Goal: Find specific page/section: Find specific page/section

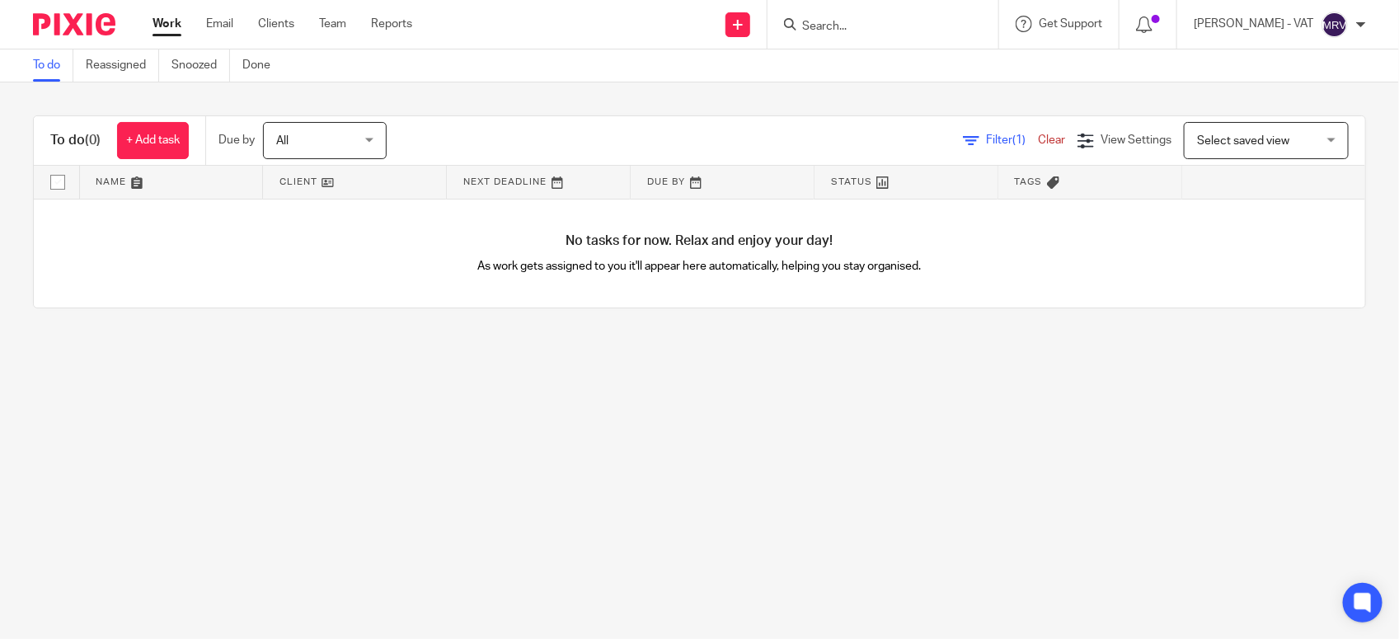
click at [448, 355] on main "To do Reassigned Snoozed Done To do (0) + Add task Due by All All [DATE] [DATE]…" at bounding box center [699, 319] width 1399 height 639
click at [602, 439] on main "To do Reassigned Snoozed Done To do (0) + Add task Due by All All [DATE] [DATE]…" at bounding box center [699, 319] width 1399 height 639
click at [887, 35] on div at bounding box center [882, 24] width 231 height 49
click at [864, 20] on input "Search" at bounding box center [874, 27] width 148 height 15
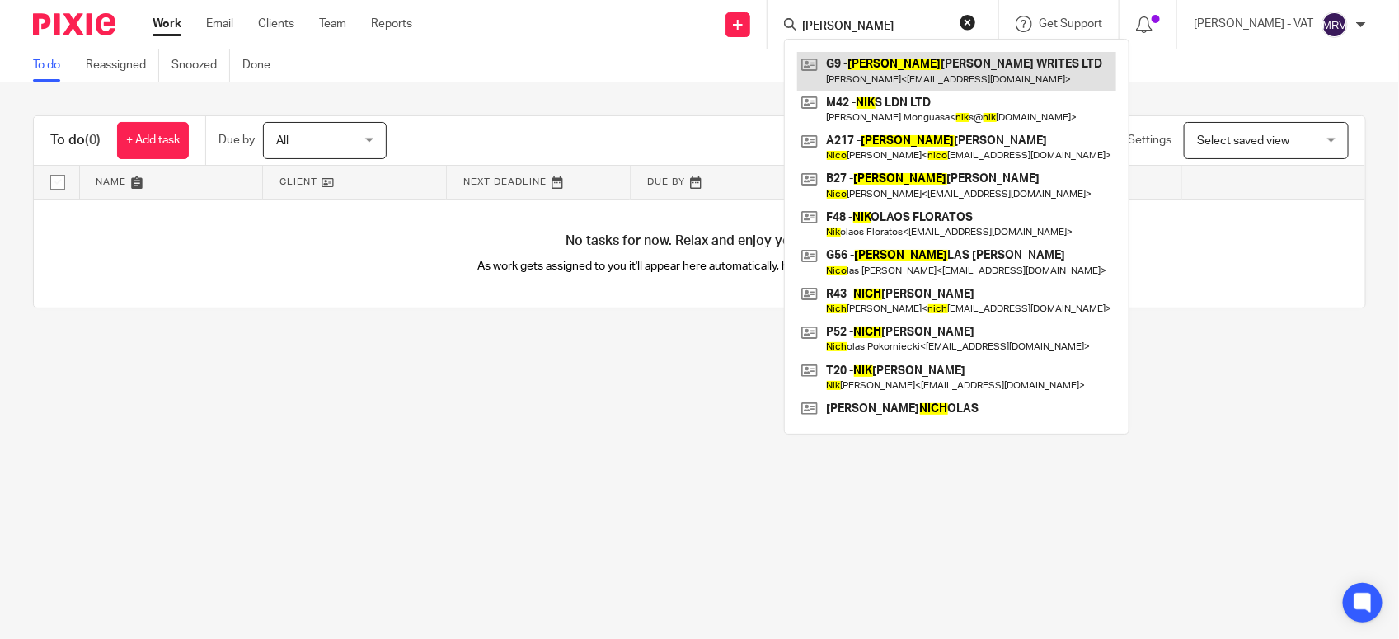
type input "[PERSON_NAME]"
click at [884, 68] on link at bounding box center [956, 71] width 319 height 38
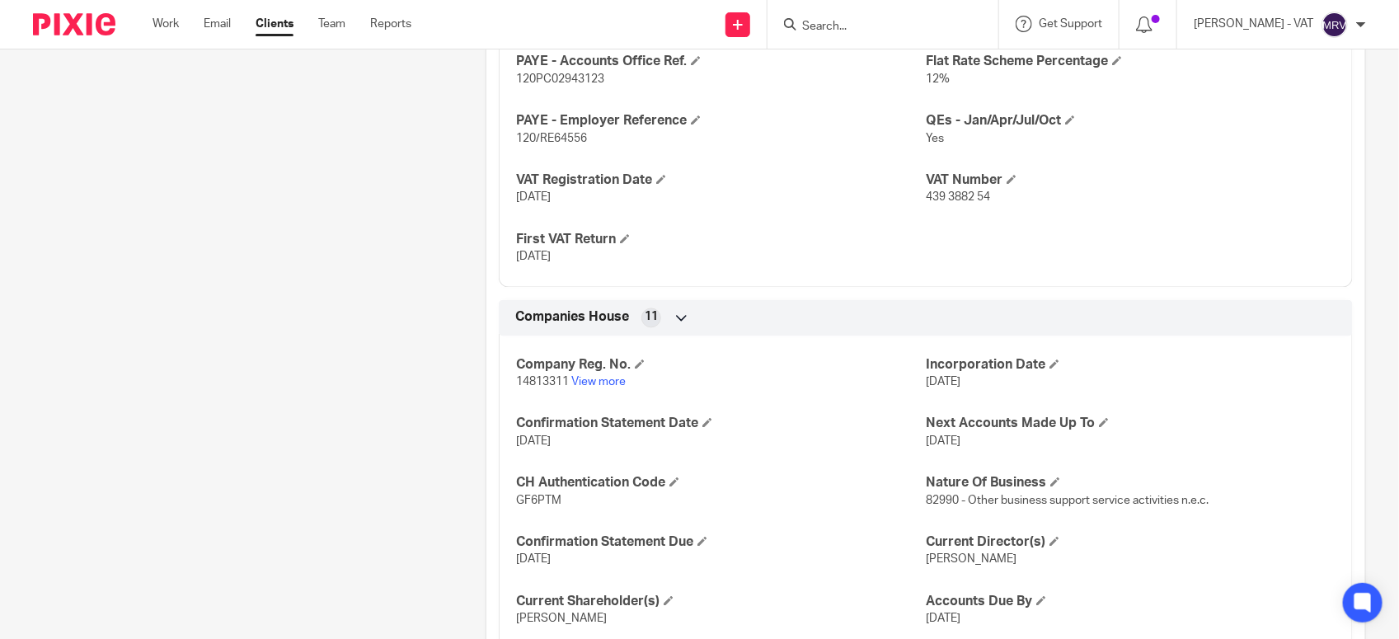
scroll to position [1555, 0]
